Goal: Transaction & Acquisition: Purchase product/service

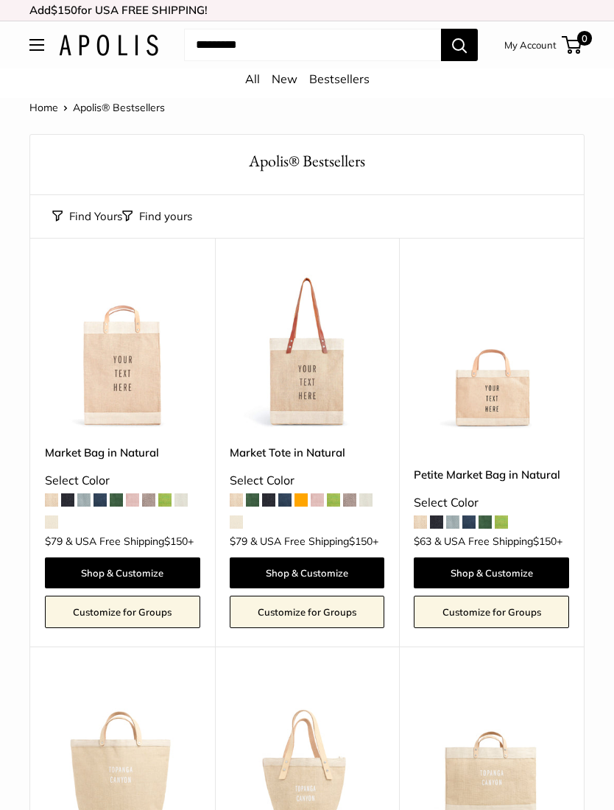
click at [281, 85] on link "New" at bounding box center [285, 78] width 26 height 15
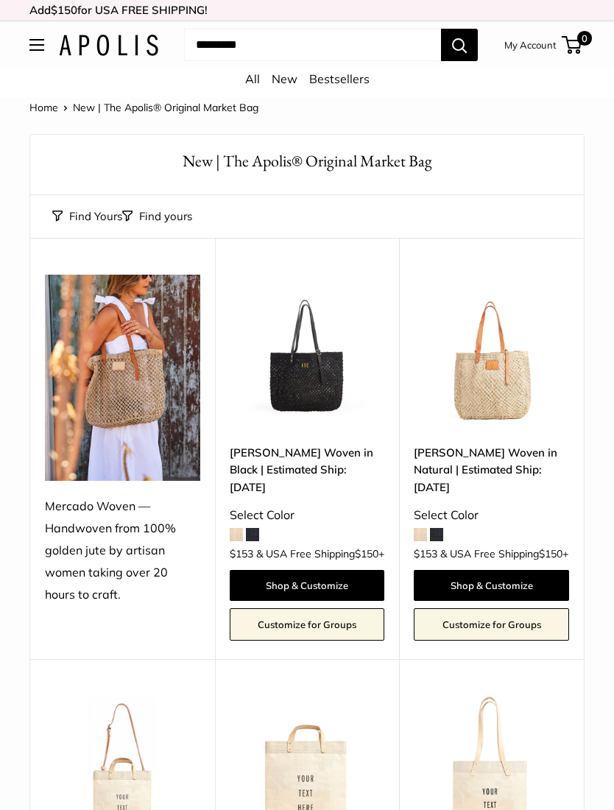
click at [298, 400] on img at bounding box center [307, 352] width 155 height 155
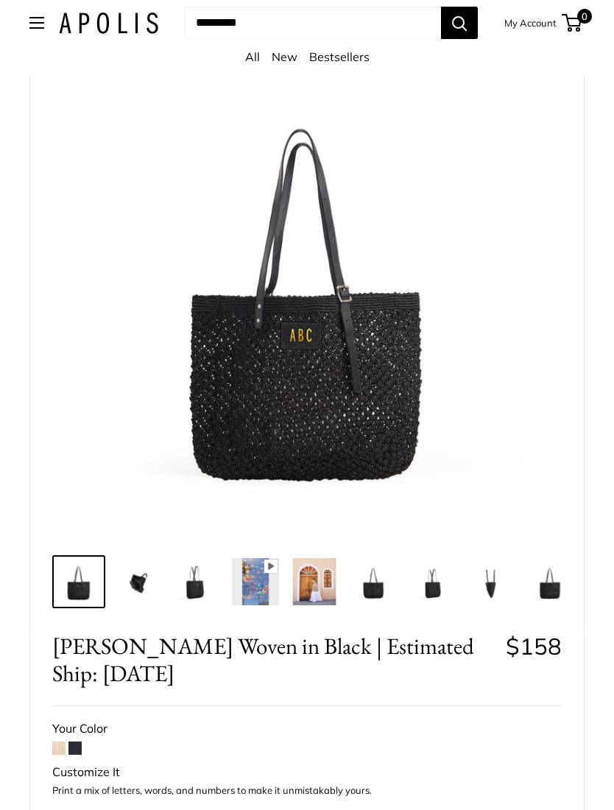
scroll to position [271, 0]
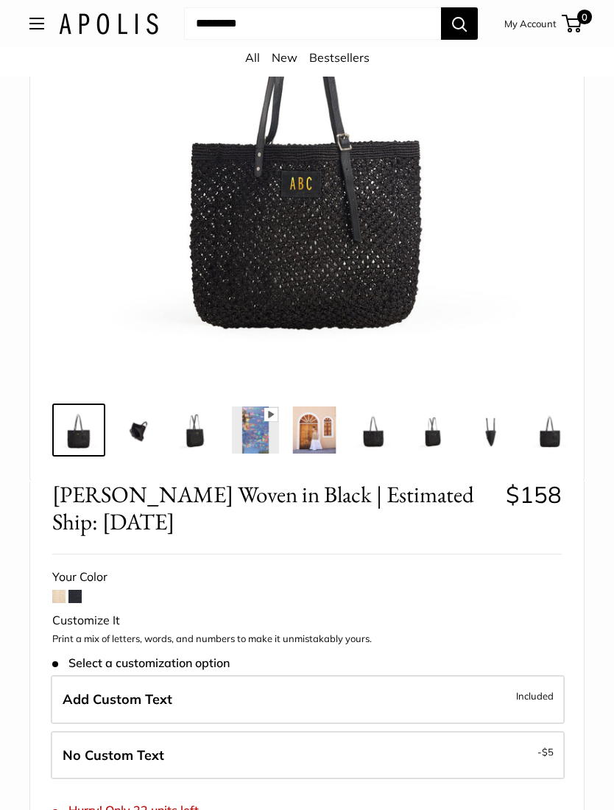
click at [61, 590] on span at bounding box center [58, 596] width 13 height 13
